Goal: Answer question/provide support: Share knowledge or assist other users

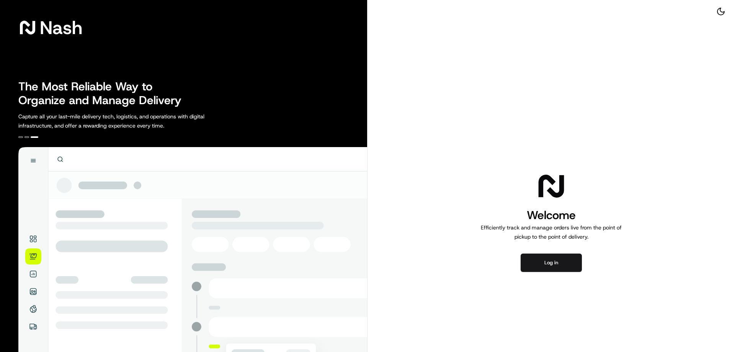
click at [553, 273] on div "Welcome Efficiently track and manage orders live from the point of pickup to th…" at bounding box center [552, 221] width 368 height 442
click at [555, 264] on button "Log in" at bounding box center [551, 263] width 61 height 18
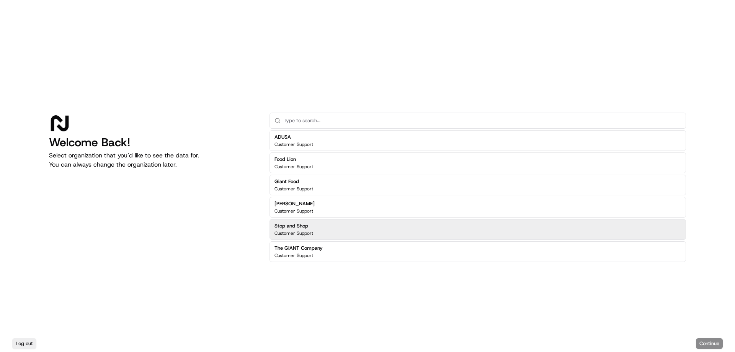
click at [316, 233] on div "Stop and Shop Customer Support" at bounding box center [478, 229] width 417 height 21
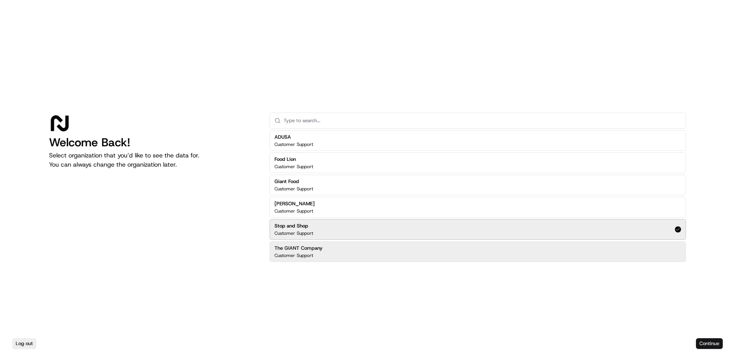
click at [708, 343] on button "Continue" at bounding box center [709, 343] width 27 height 11
